Goal: Task Accomplishment & Management: Manage account settings

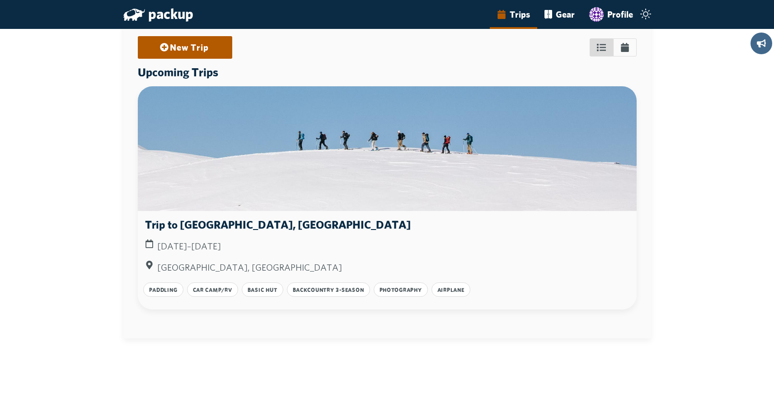
click at [646, 16] on circle "main-navigation" at bounding box center [646, 14] width 5 height 5
click at [0, 0] on input "main-navigation" at bounding box center [0, 0] width 0 height 0
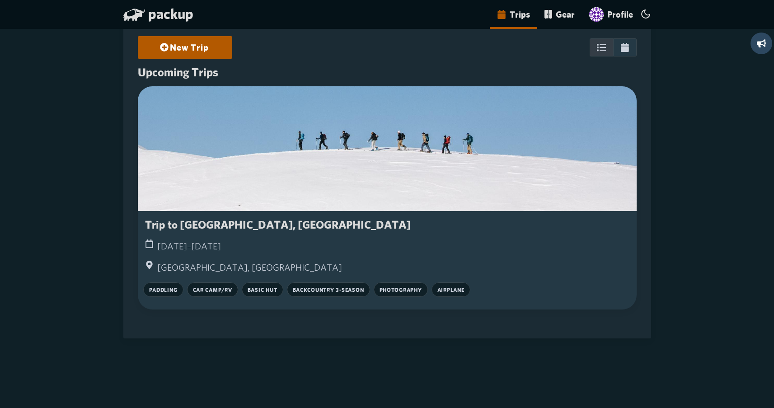
click at [646, 17] on icon "main-navigation" at bounding box center [646, 14] width 11 height 11
click at [0, 0] on input "main-navigation" at bounding box center [0, 0] width 0 height 0
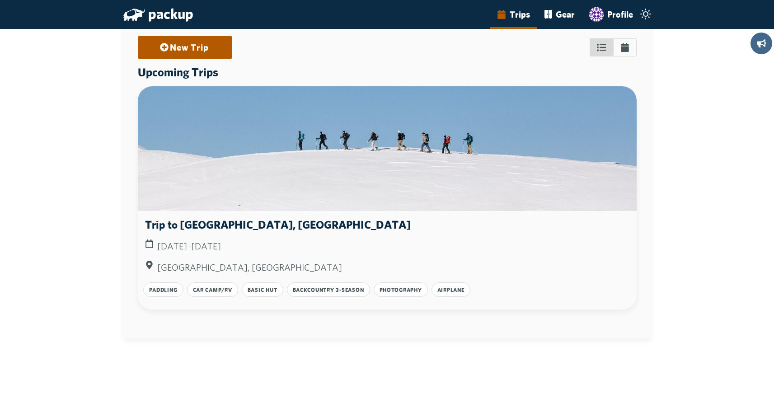
click at [646, 16] on circle "main-navigation" at bounding box center [646, 14] width 5 height 5
click at [0, 0] on input "main-navigation" at bounding box center [0, 0] width 0 height 0
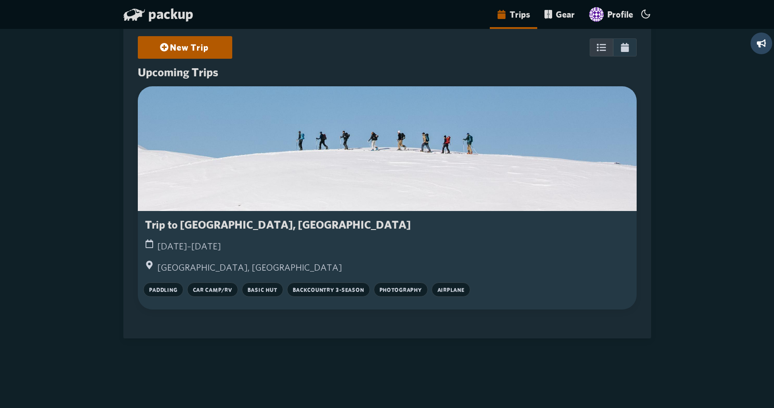
click at [168, 15] on span "packup" at bounding box center [170, 13] width 45 height 17
click at [615, 15] on link "Profile" at bounding box center [611, 14] width 58 height 29
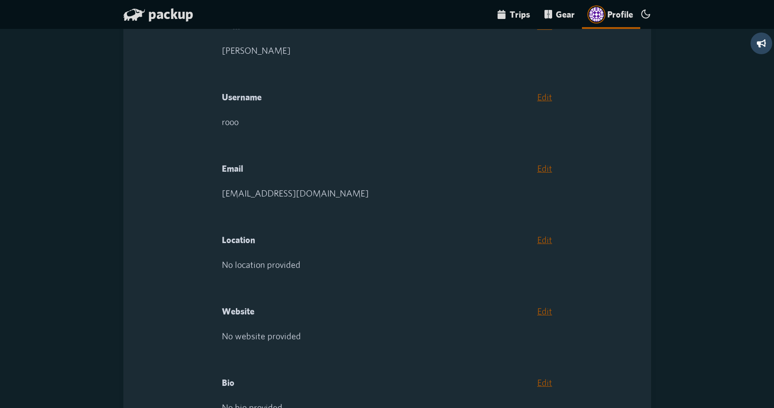
scroll to position [150, 0]
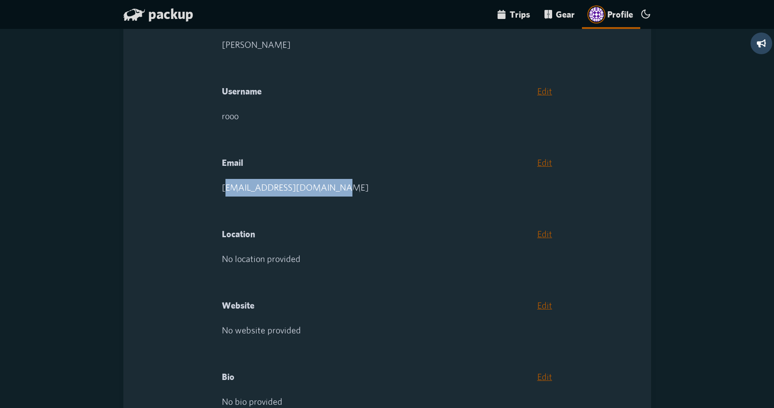
drag, startPoint x: 327, startPoint y: 188, endPoint x: 227, endPoint y: 189, distance: 99.5
click at [227, 189] on p "[EMAIL_ADDRESS][DOMAIN_NAME]" at bounding box center [387, 188] width 330 height 18
drag, startPoint x: 225, startPoint y: 190, endPoint x: 309, endPoint y: 190, distance: 83.6
click at [309, 190] on div "Name Edit [PERSON_NAME] Username Edit rooo Email Edit [EMAIL_ADDRESS][DOMAIN_NA…" at bounding box center [387, 366] width 338 height 738
click at [309, 190] on p "[EMAIL_ADDRESS][DOMAIN_NAME]" at bounding box center [387, 188] width 330 height 18
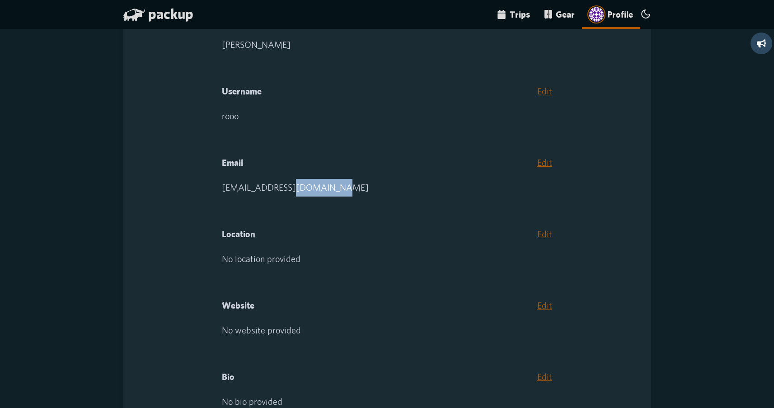
click at [309, 190] on p "[EMAIL_ADDRESS][DOMAIN_NAME]" at bounding box center [387, 188] width 330 height 18
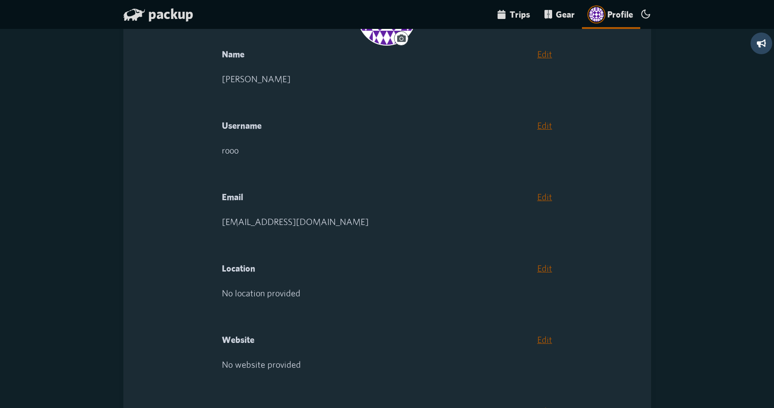
scroll to position [57, 0]
